Goal: Task Accomplishment & Management: Manage account settings

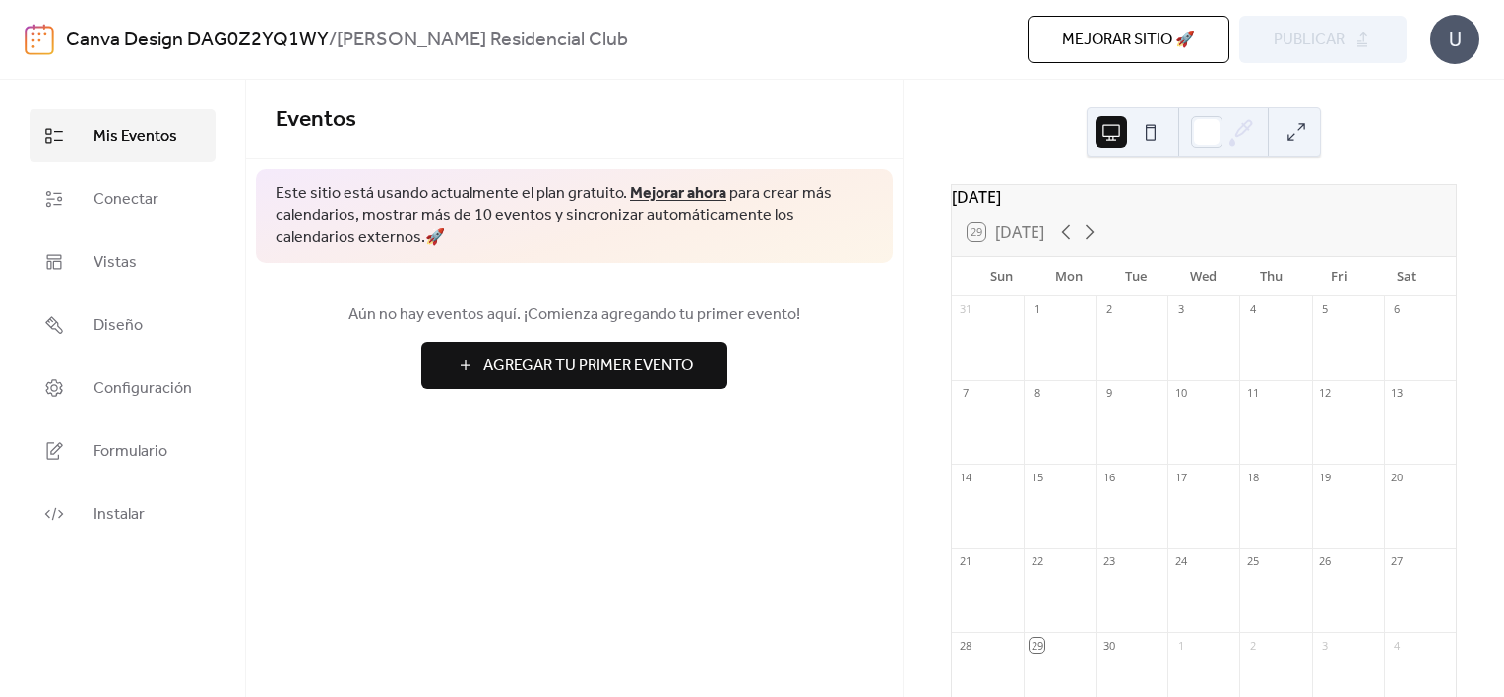
click at [1163, 134] on button at bounding box center [1150, 131] width 31 height 31
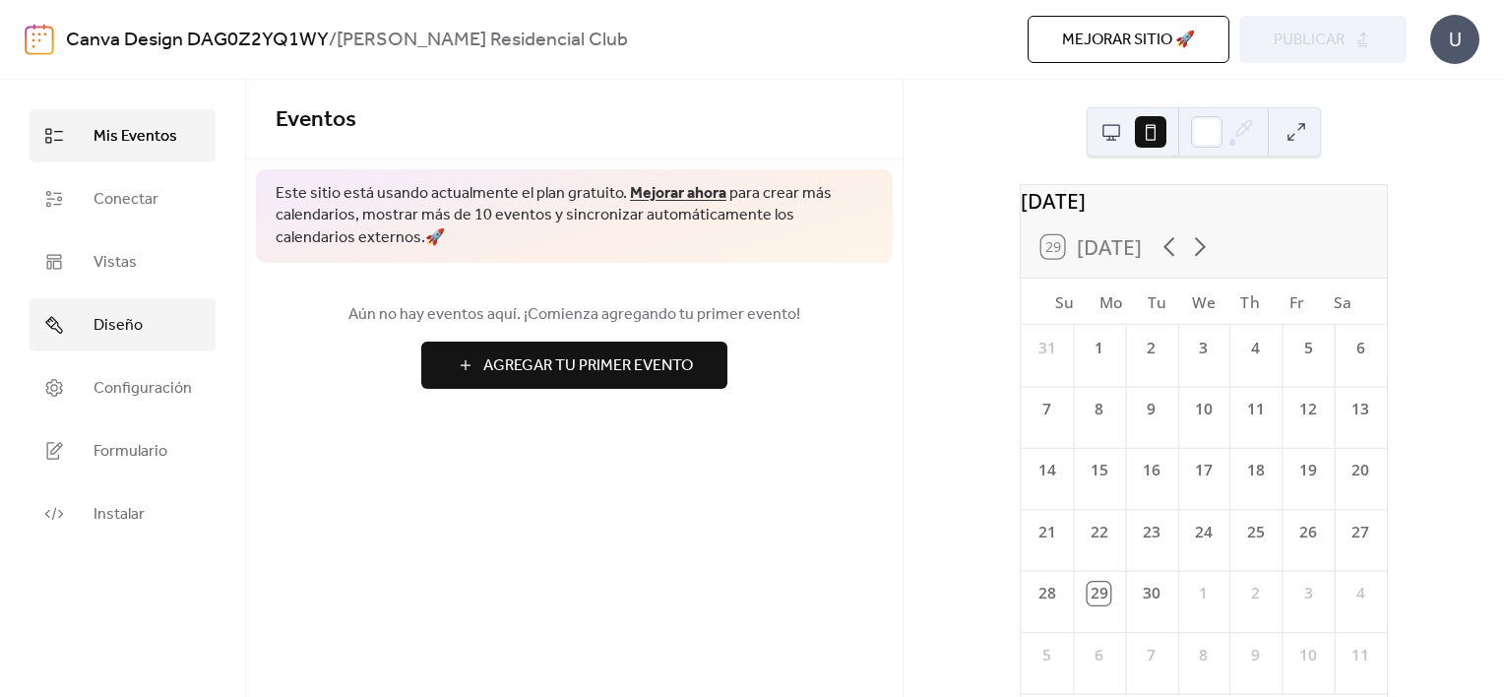
click at [134, 321] on span "Diseño" at bounding box center [117, 326] width 49 height 24
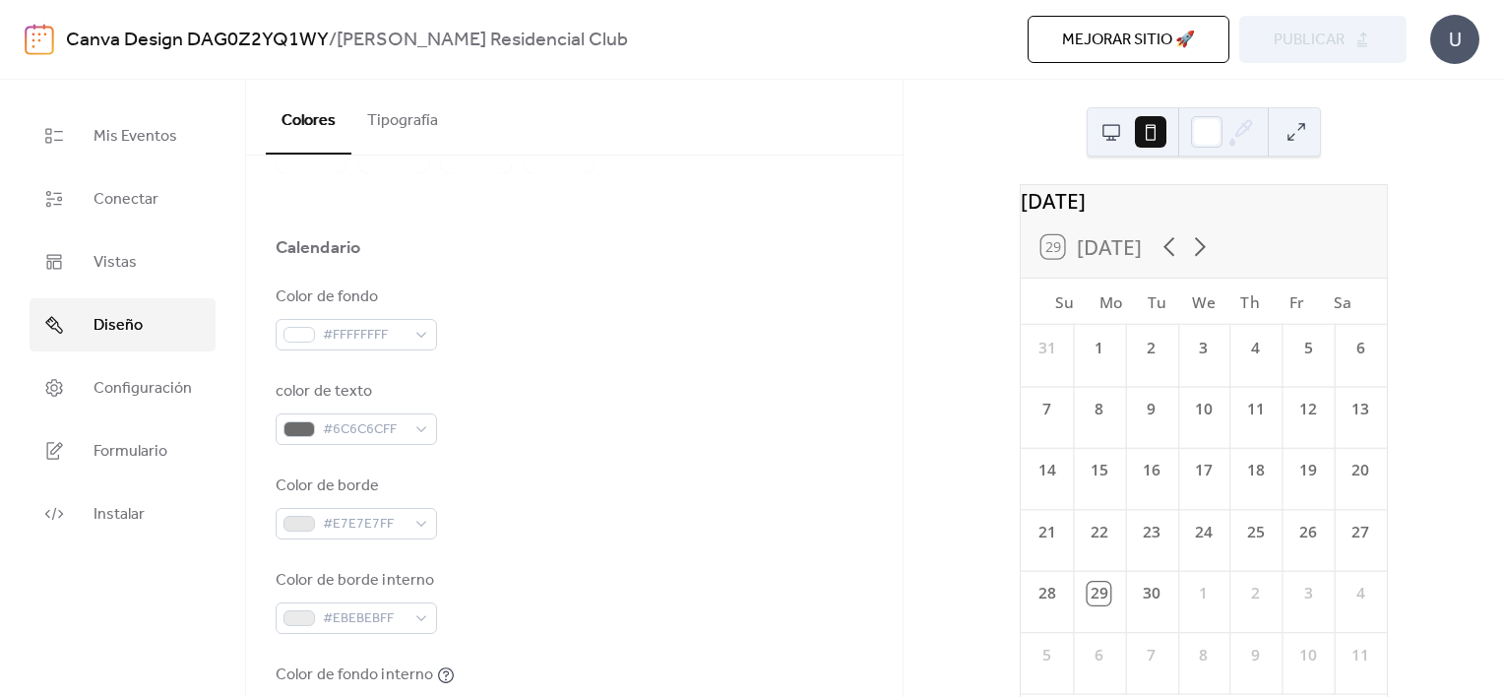
scroll to position [98, 0]
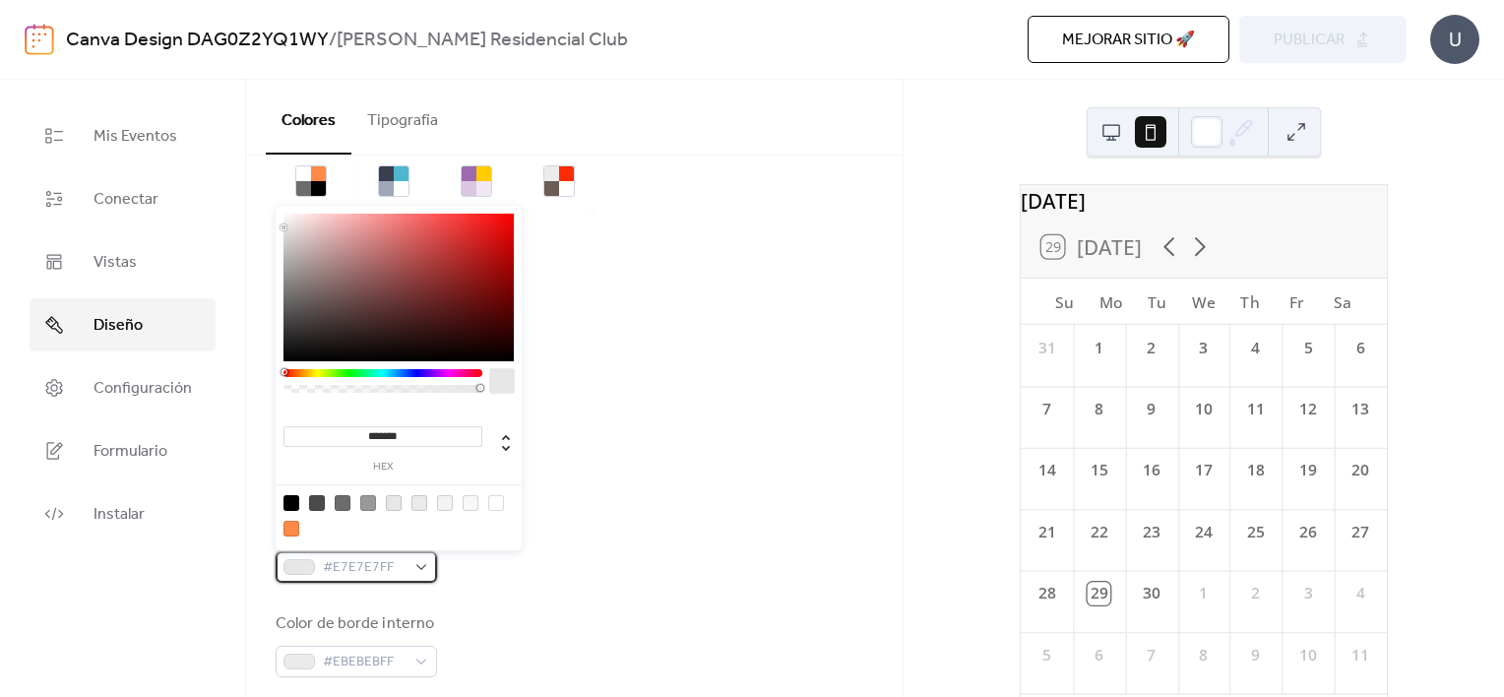
click at [426, 571] on div "#E7E7E7FF" at bounding box center [356, 566] width 161 height 31
click at [499, 502] on div at bounding box center [496, 503] width 16 height 16
type input "*******"
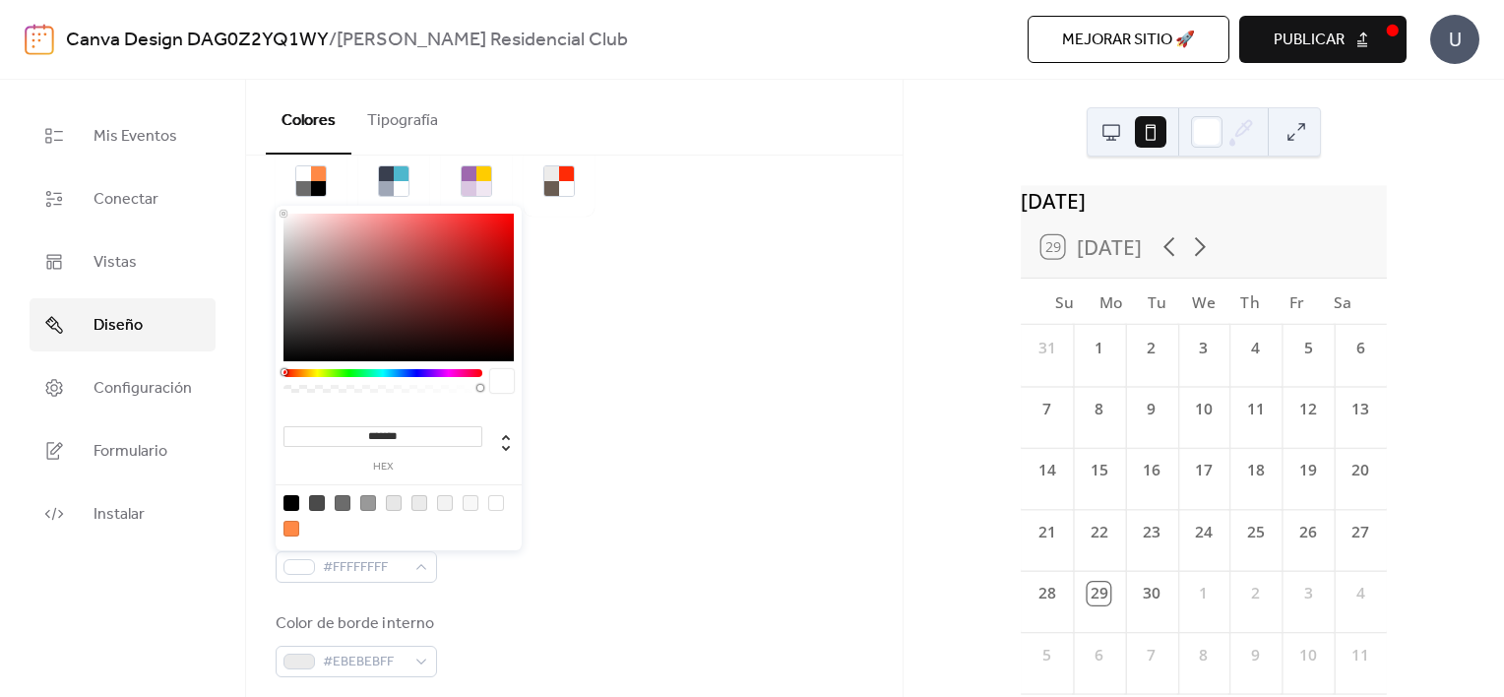
click at [520, 583] on div "Color de fondo #FFFFFFFF color de texto #6C6C6CFF Color de borde #FFFFFFFF Colo…" at bounding box center [574, 597] width 597 height 537
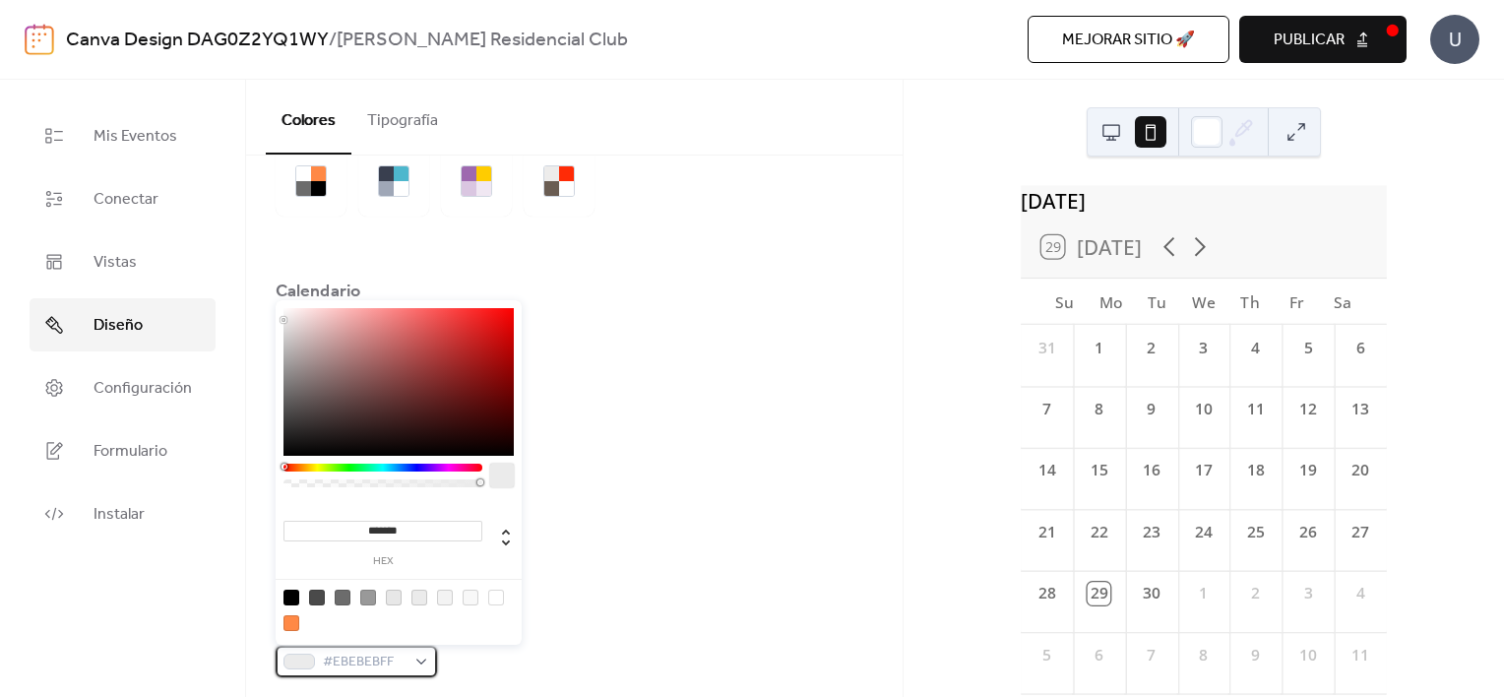
click at [420, 660] on div "#EBEBEBFF" at bounding box center [356, 661] width 161 height 31
click at [492, 595] on div at bounding box center [496, 598] width 16 height 16
type input "*******"
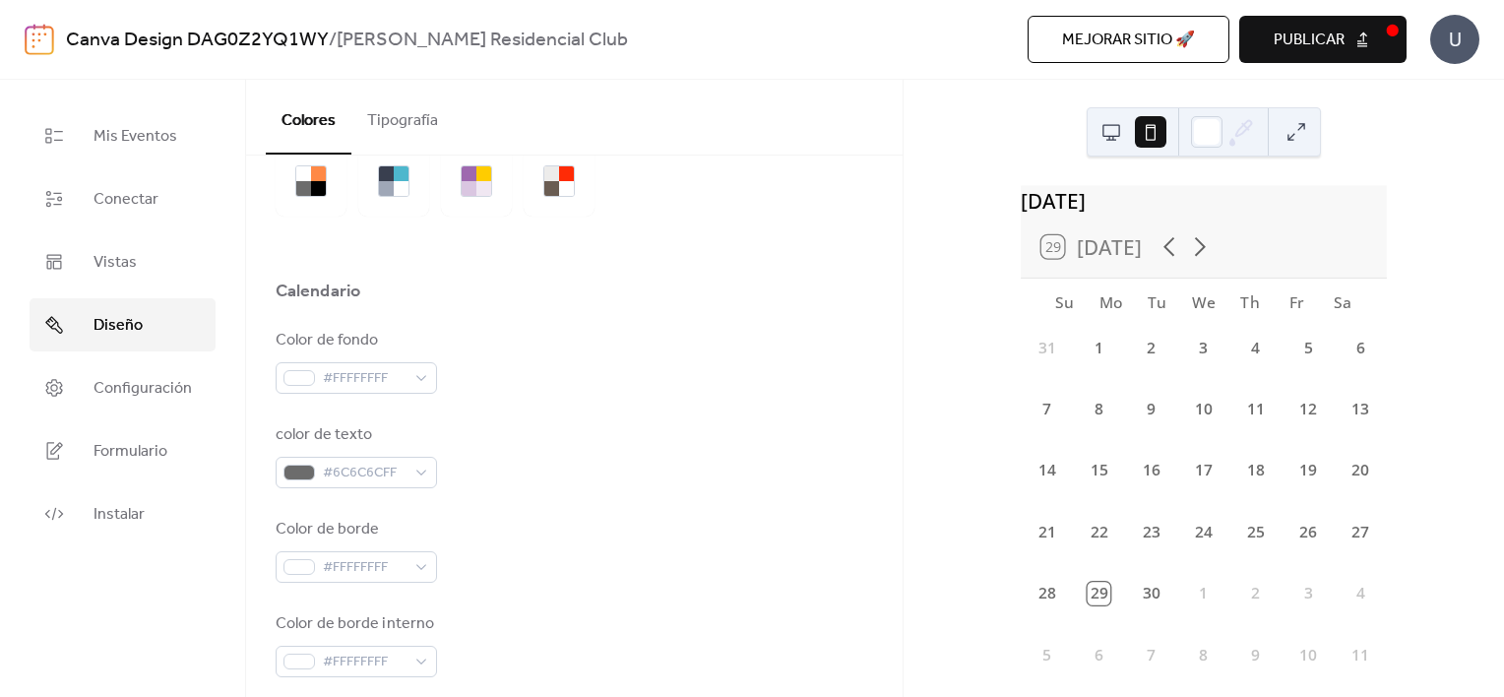
click at [610, 564] on div "Color de borde #FFFFFFFF" at bounding box center [574, 550] width 597 height 65
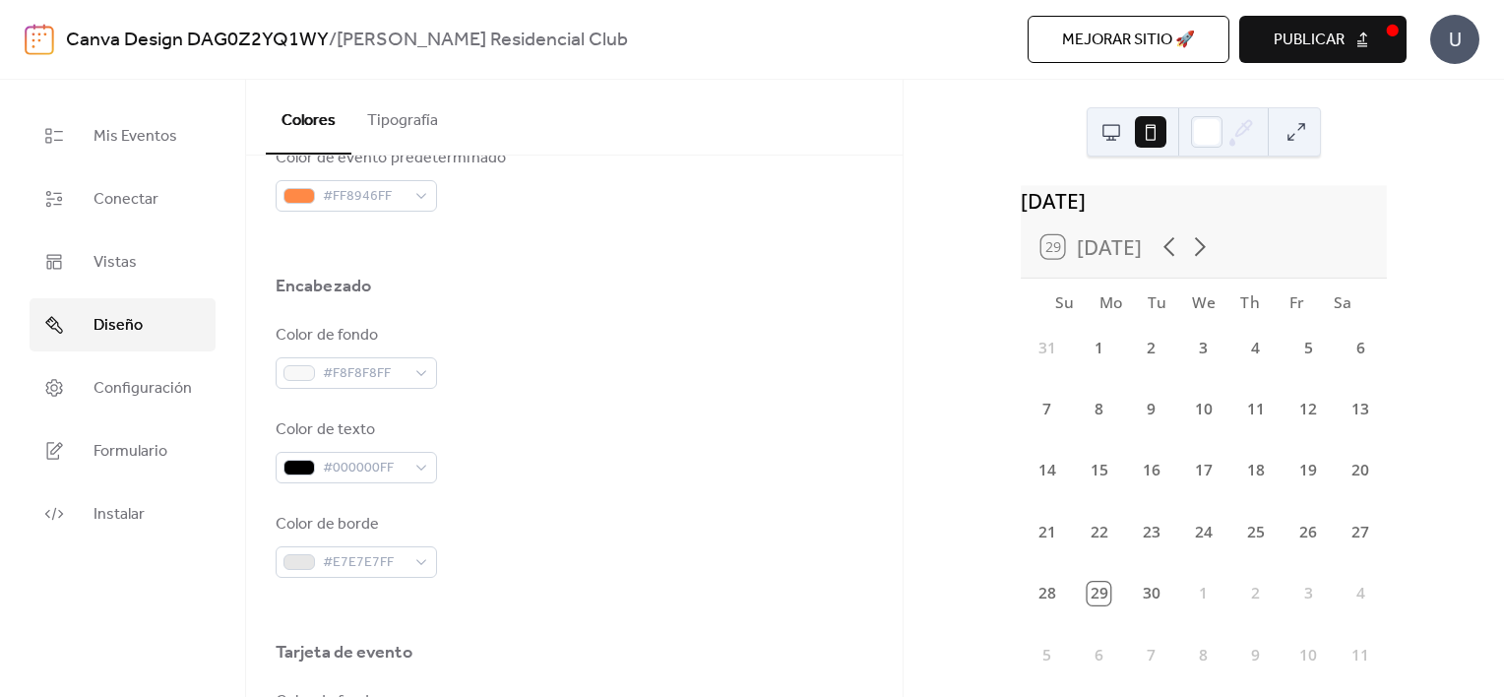
scroll to position [787, 0]
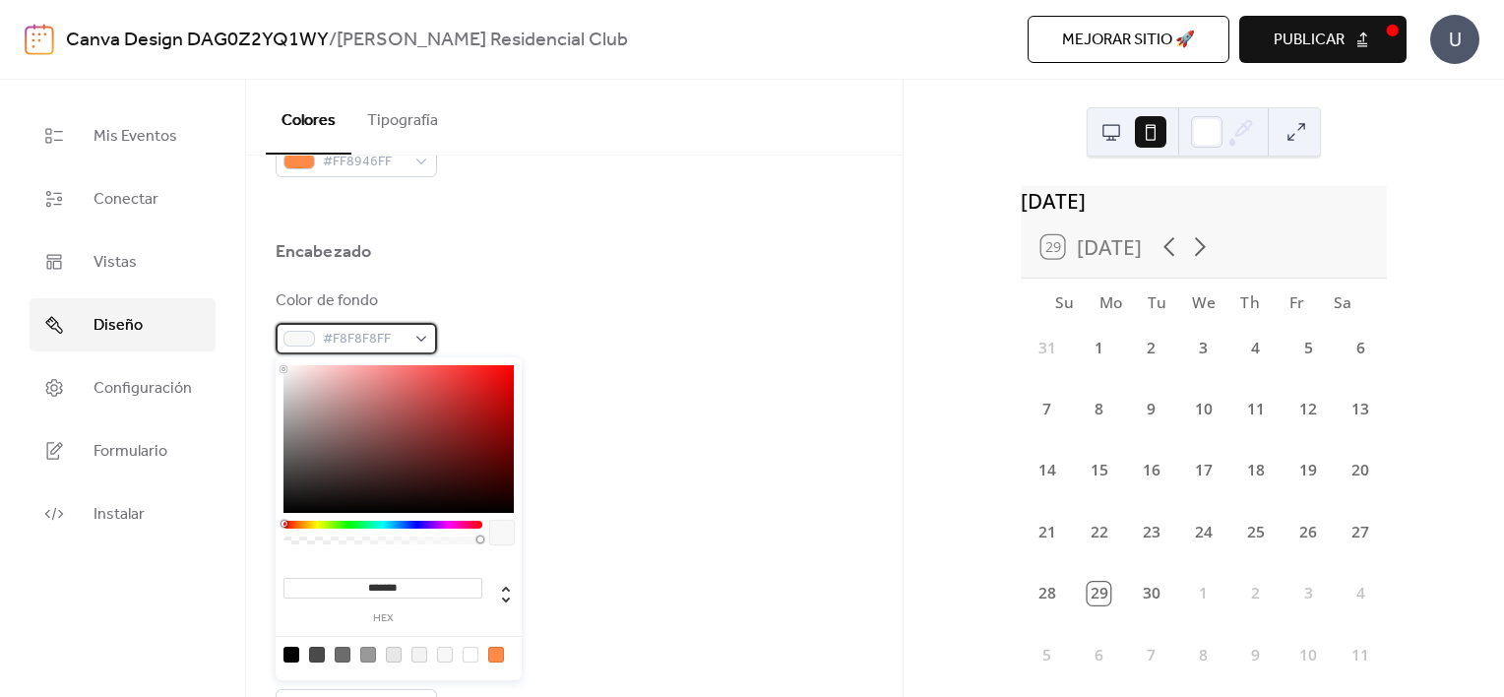
click at [428, 336] on div "#F8F8F8FF" at bounding box center [356, 338] width 161 height 31
click at [471, 652] on div at bounding box center [471, 655] width 16 height 16
type input "*******"
click at [649, 535] on div "Color de borde #E7E7E7FF" at bounding box center [574, 510] width 597 height 65
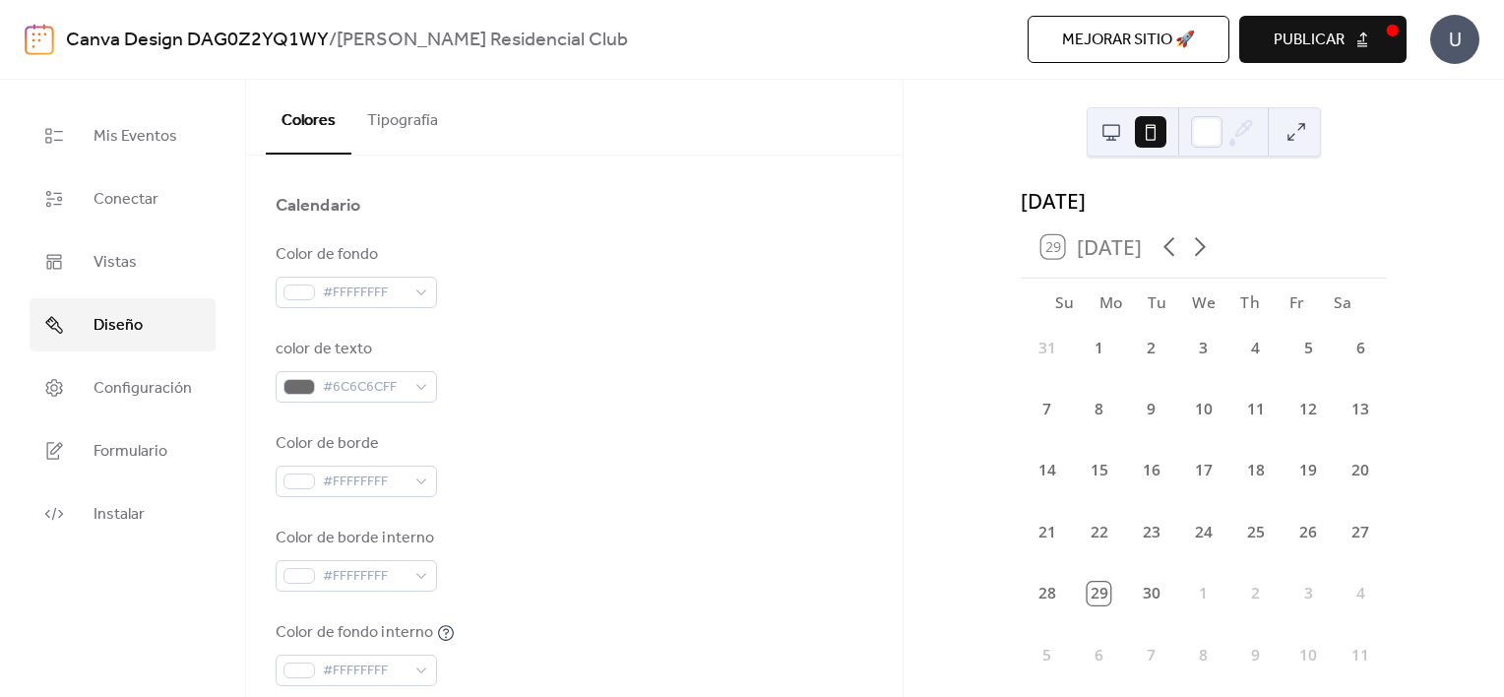
scroll to position [0, 0]
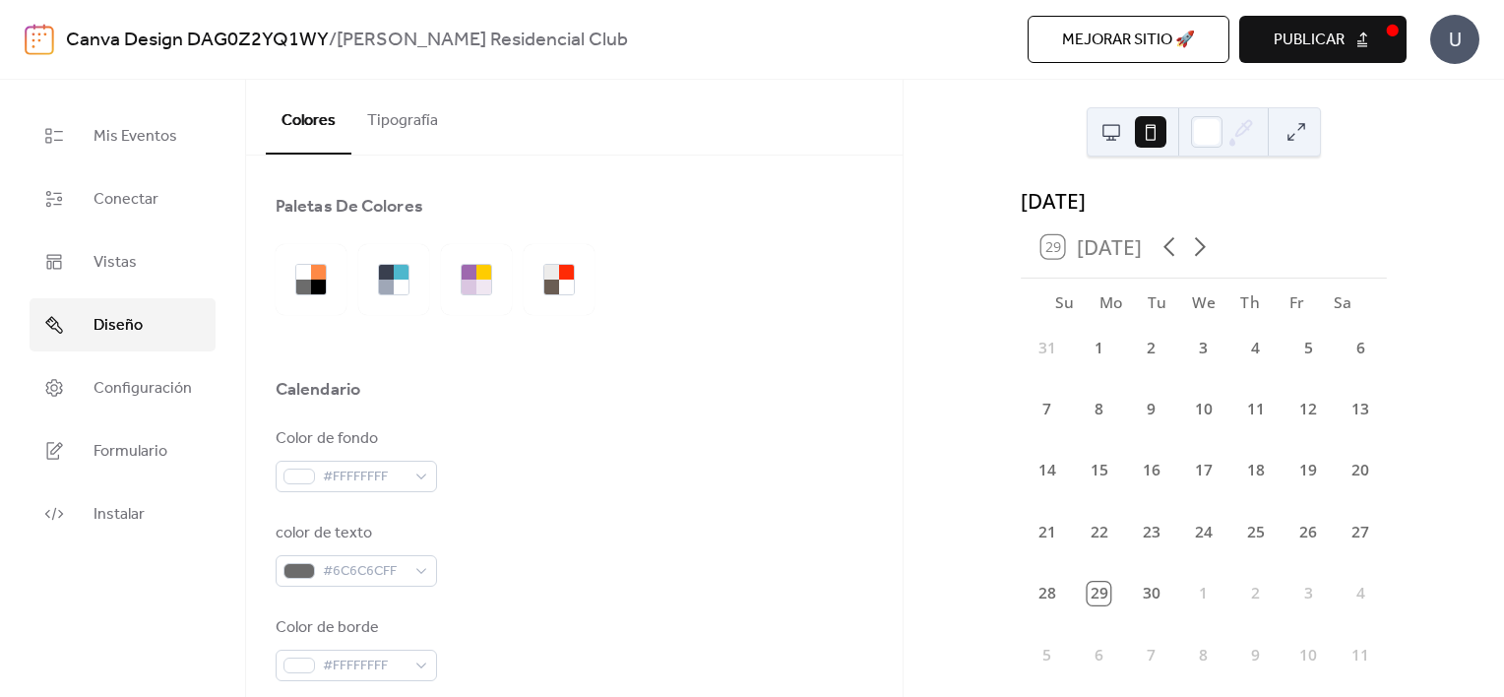
click at [418, 115] on button "Tipografía" at bounding box center [402, 116] width 102 height 73
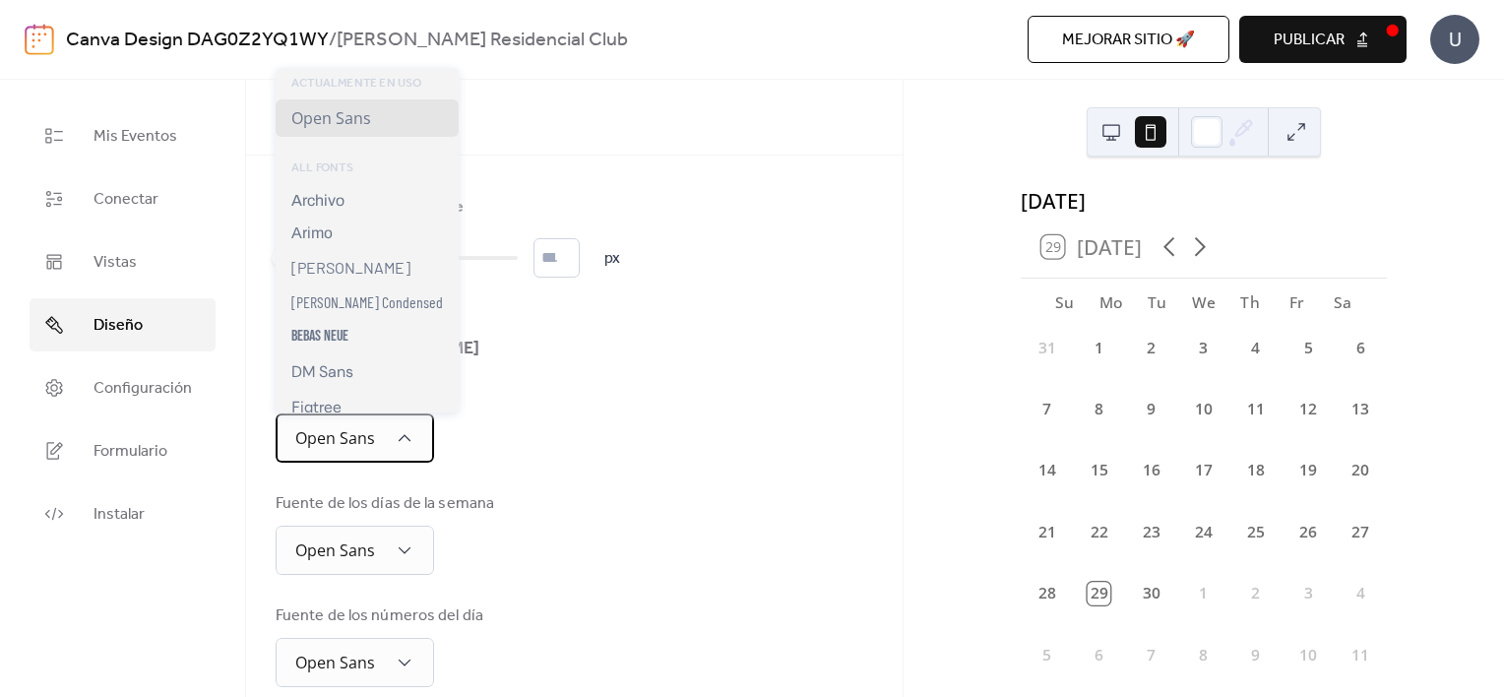
click at [413, 437] on div "Open Sans" at bounding box center [355, 437] width 158 height 49
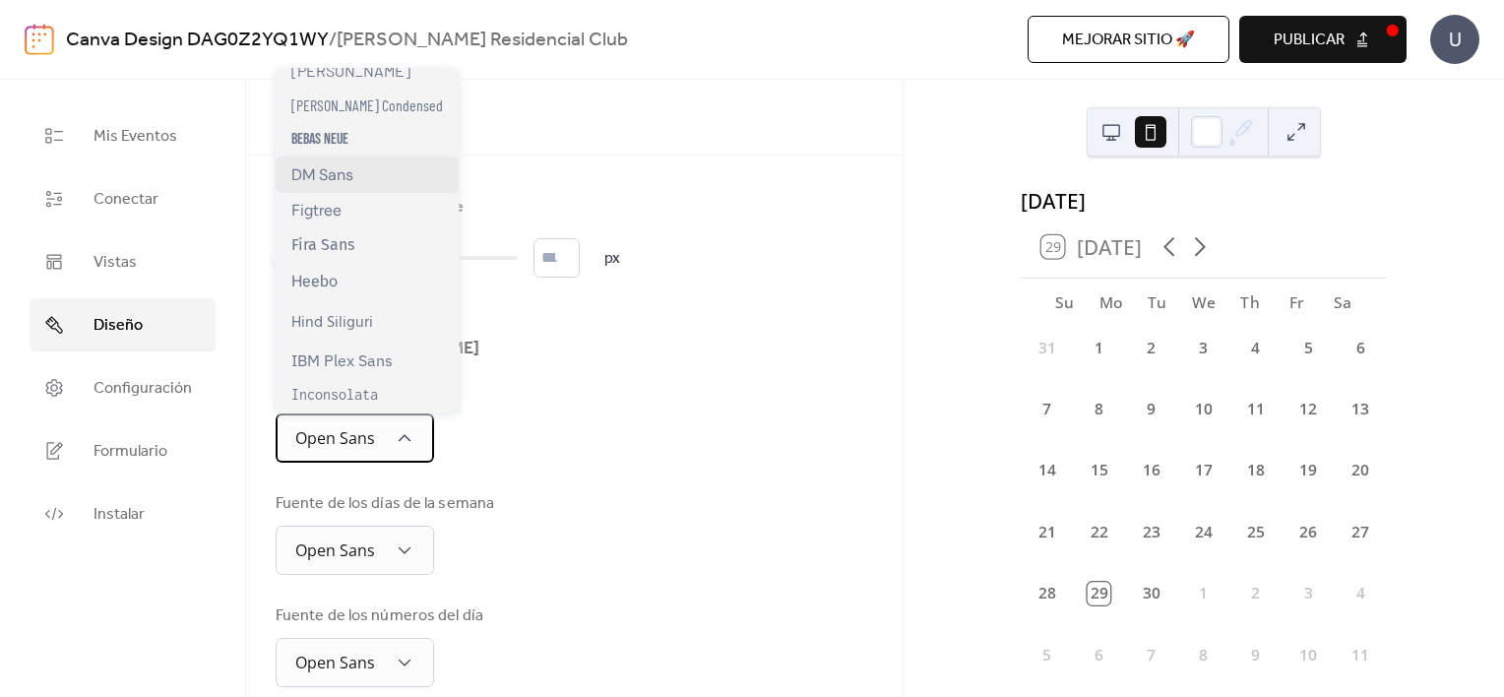
scroll to position [295, 0]
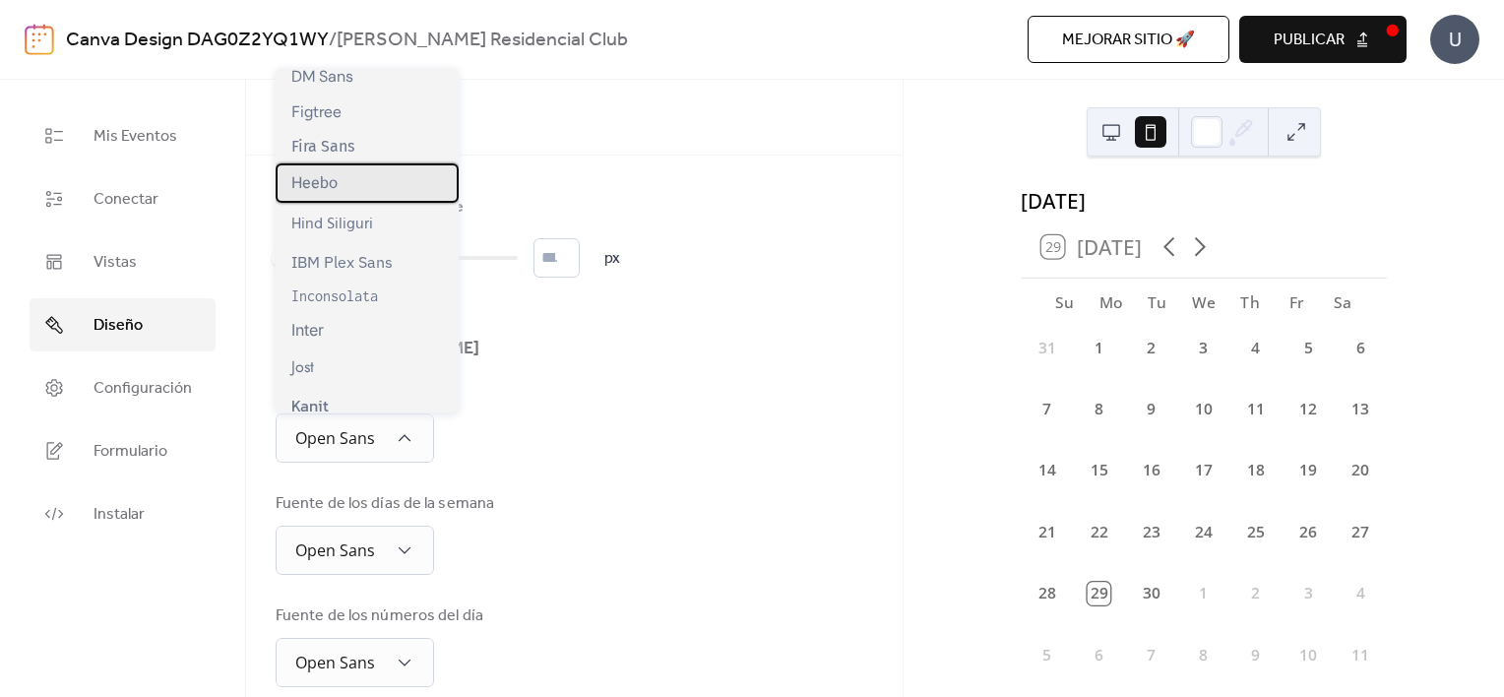
click at [357, 196] on div "Heebo" at bounding box center [367, 182] width 183 height 39
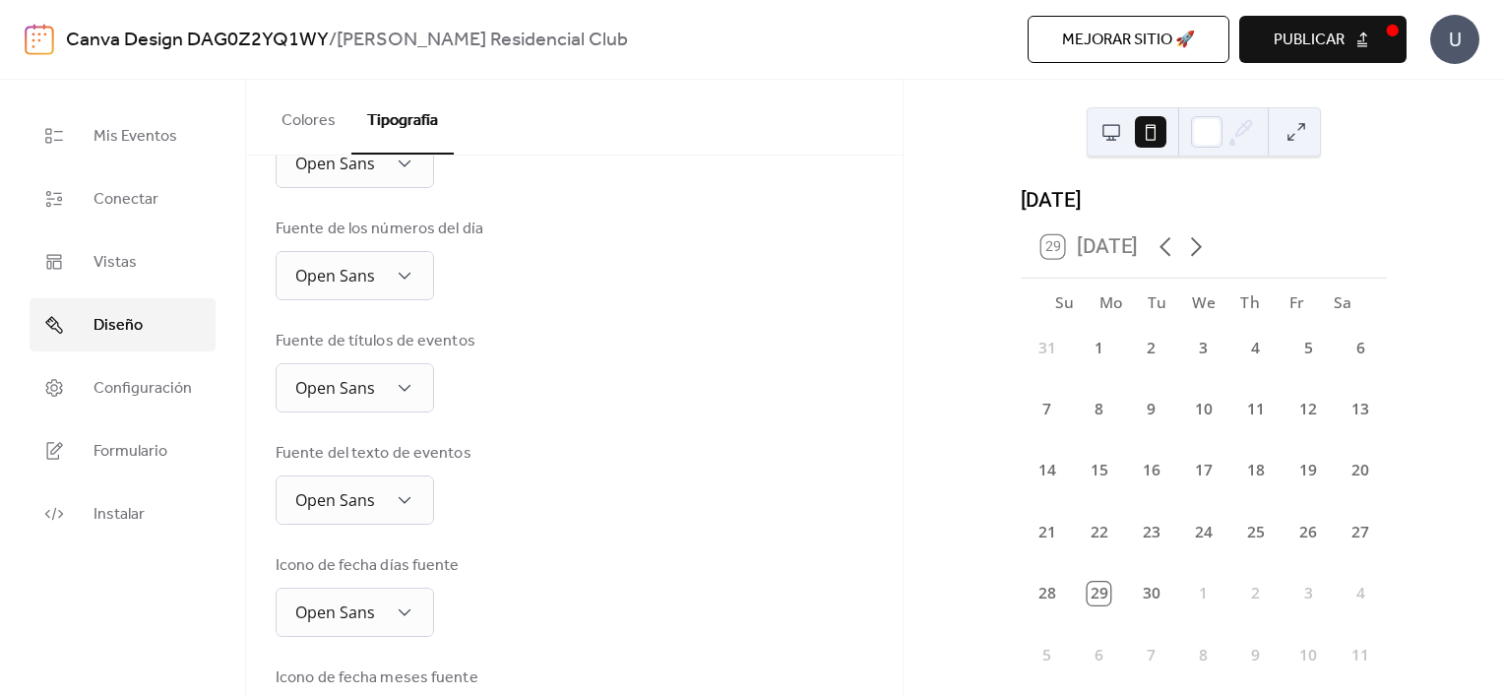
scroll to position [394, 0]
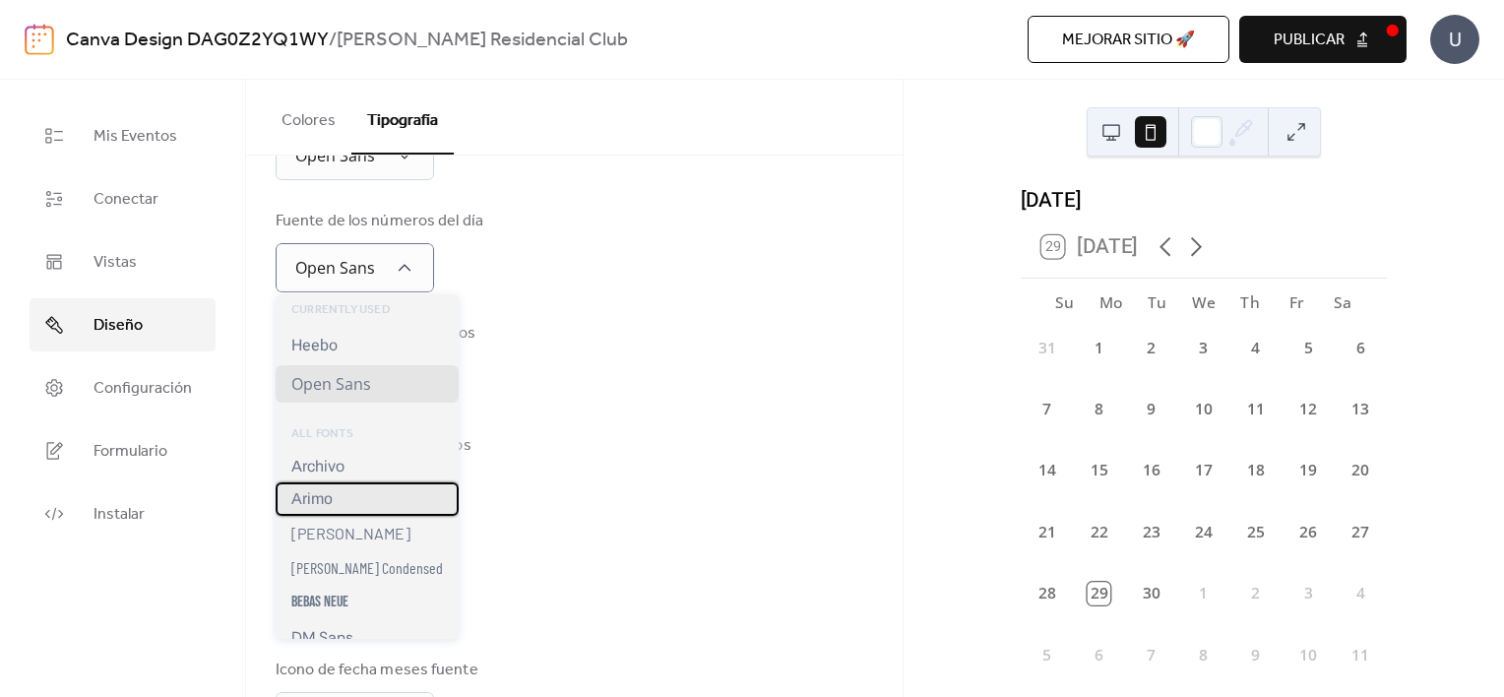
click at [398, 488] on div "Arimo" at bounding box center [367, 498] width 183 height 33
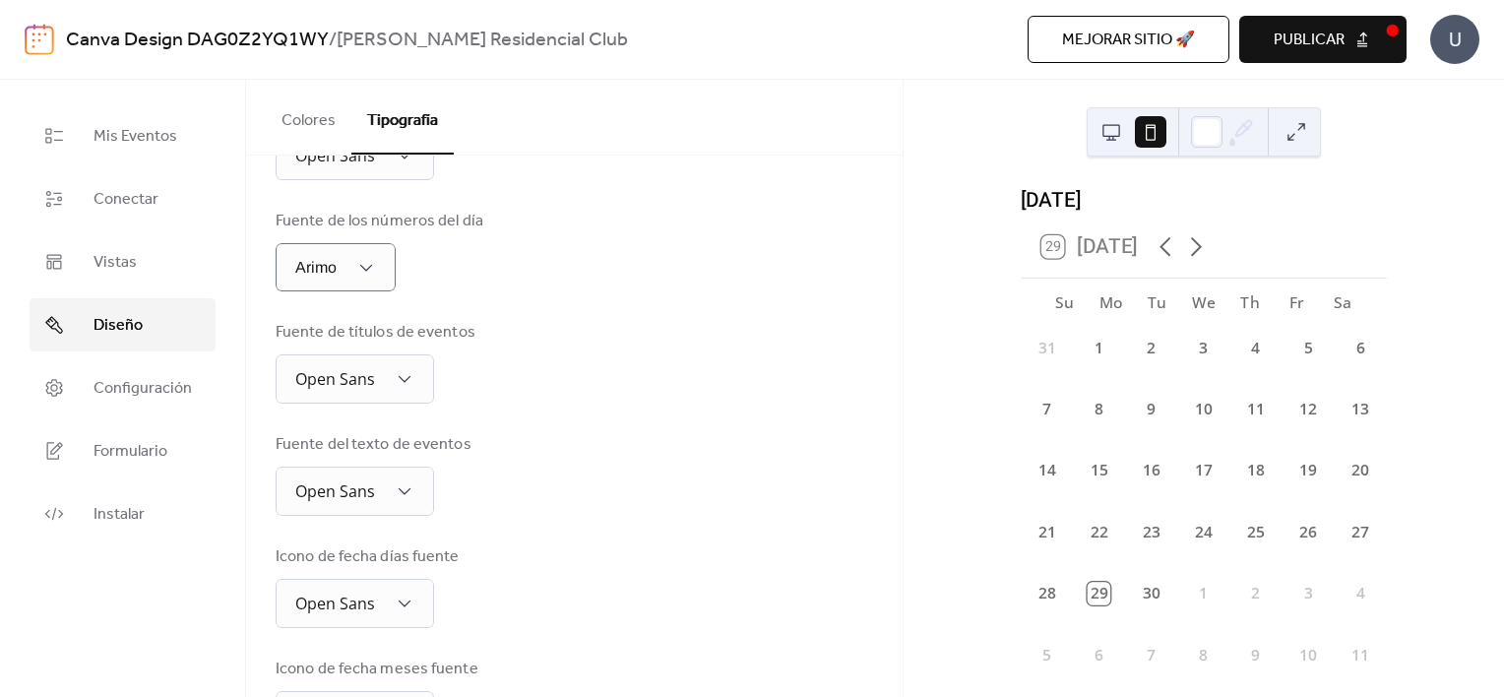
click at [533, 444] on div "Fuente del texto de eventos Open Sans" at bounding box center [574, 474] width 597 height 83
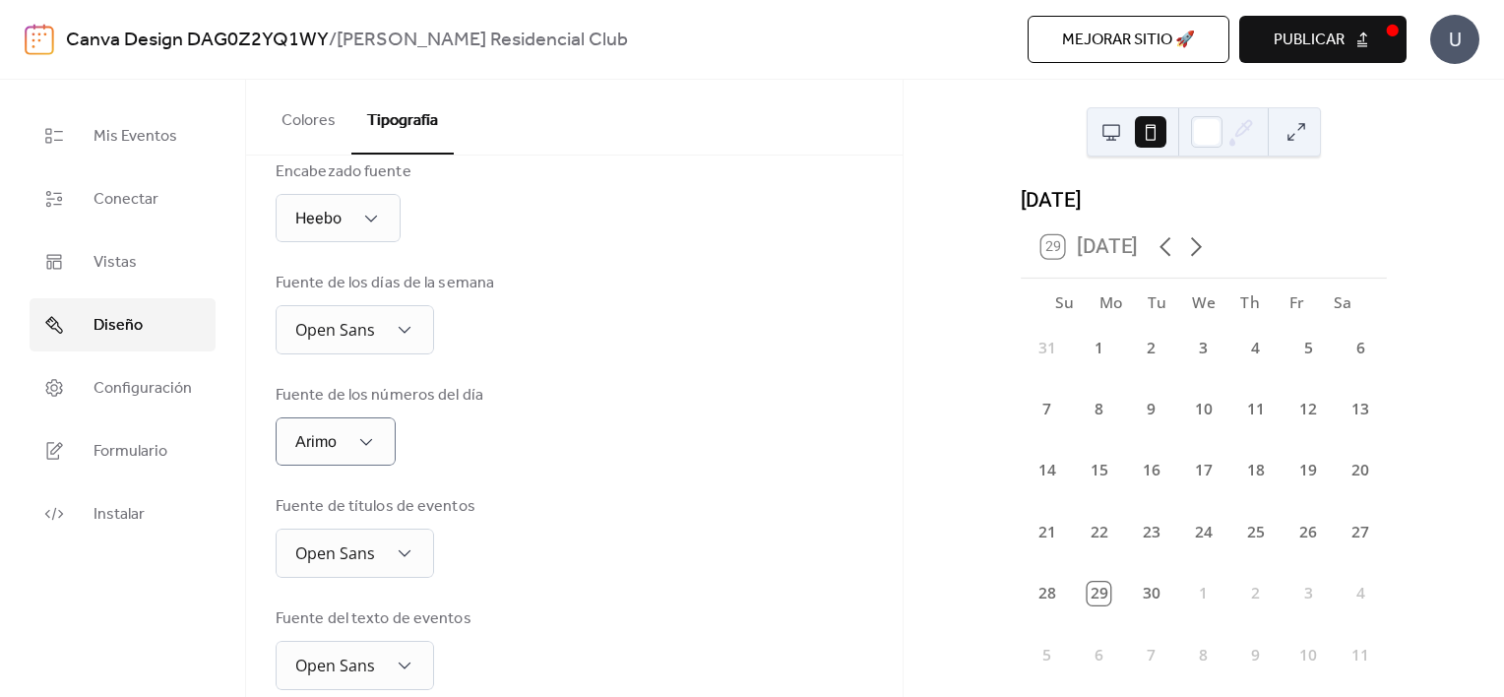
scroll to position [0, 0]
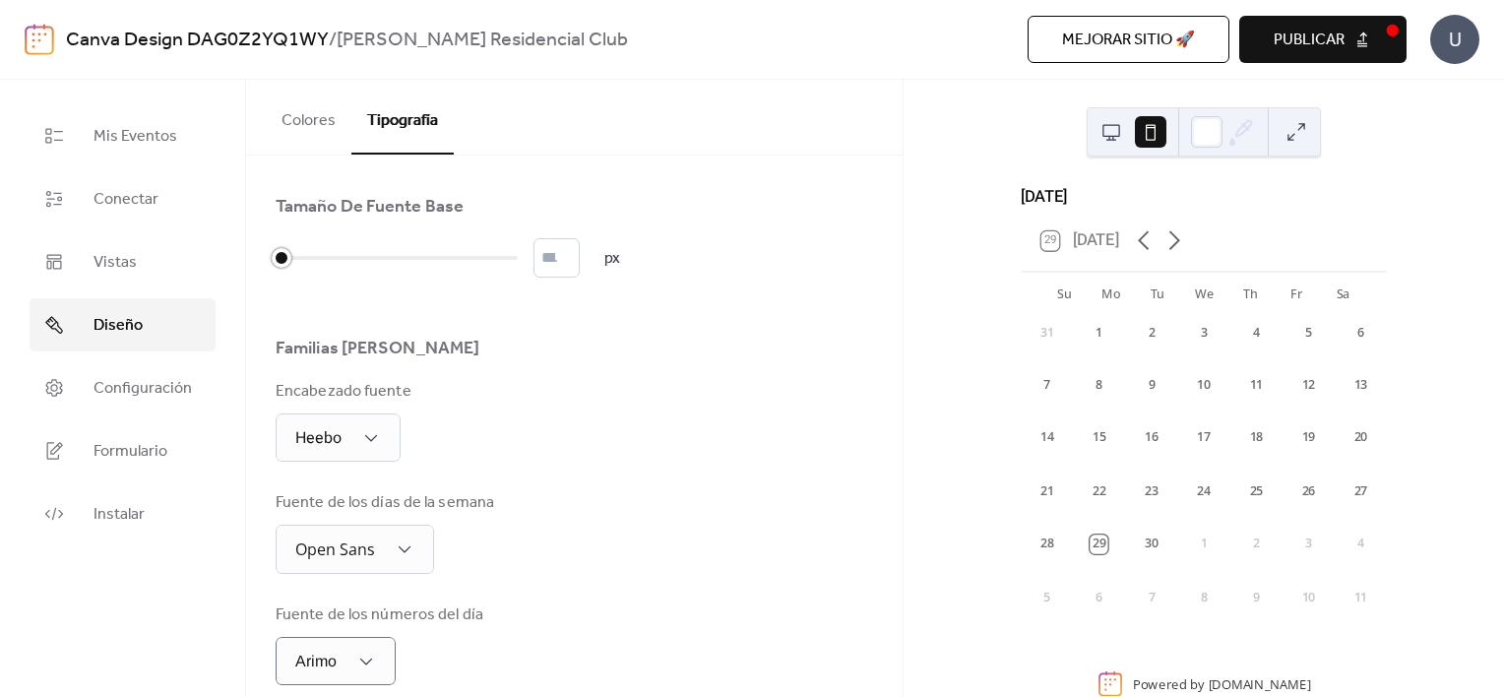
type input "*"
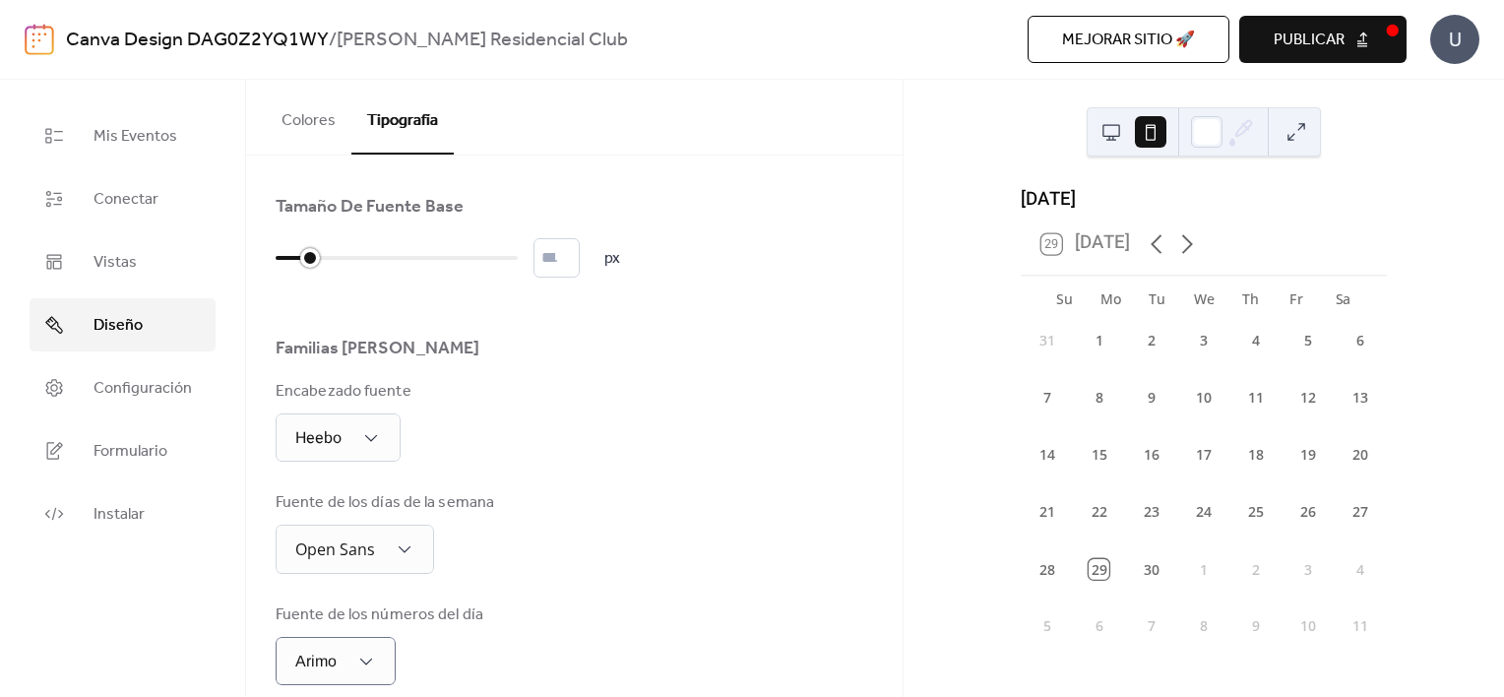
drag, startPoint x: 282, startPoint y: 258, endPoint x: 303, endPoint y: 254, distance: 21.0
click at [303, 254] on div at bounding box center [310, 258] width 20 height 20
click at [614, 338] on div "Familias [PERSON_NAME]" at bounding box center [574, 353] width 597 height 33
click at [1321, 44] on span "Publicar" at bounding box center [1308, 41] width 71 height 24
